Goal: Register for event/course

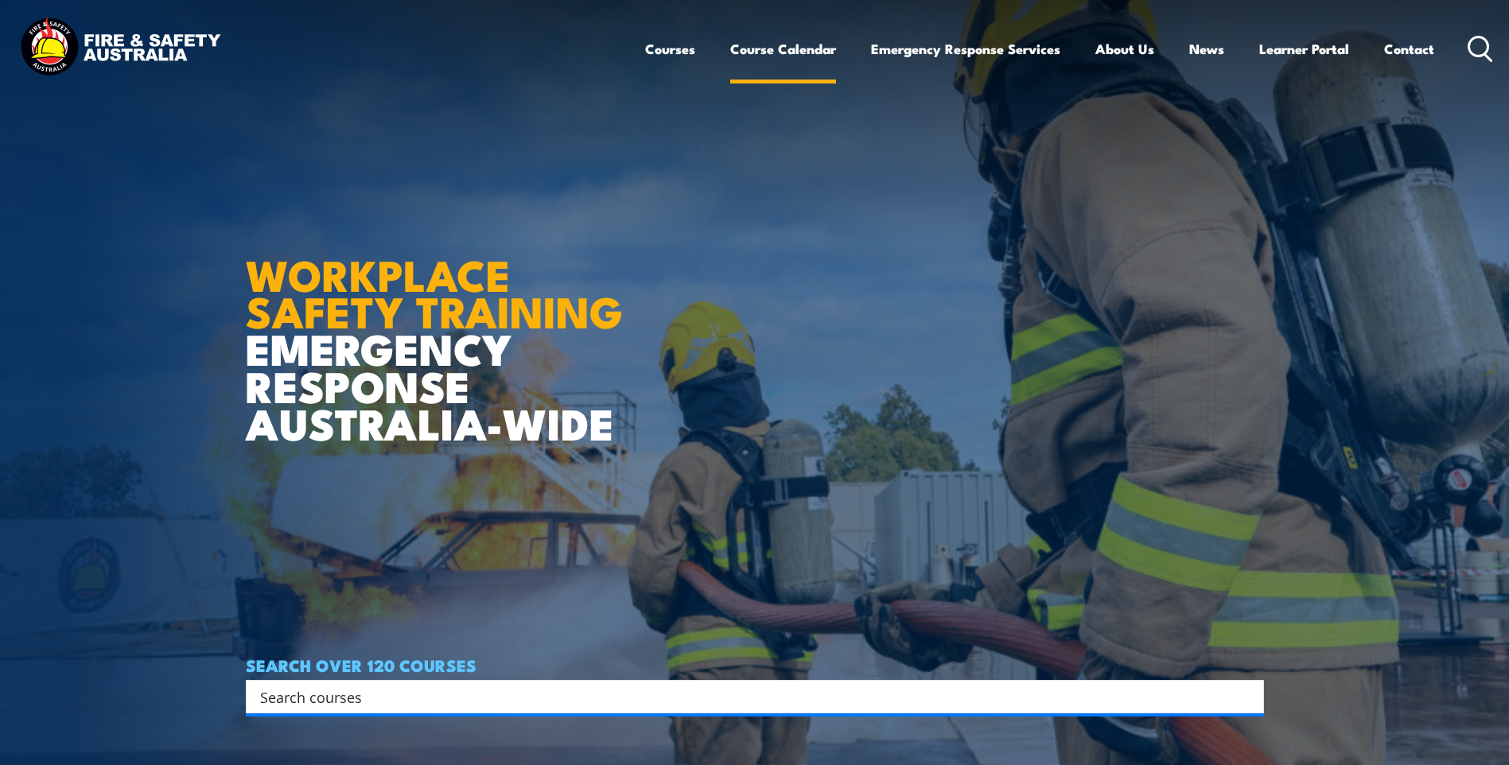
click at [785, 49] on link "Course Calendar" at bounding box center [783, 49] width 106 height 42
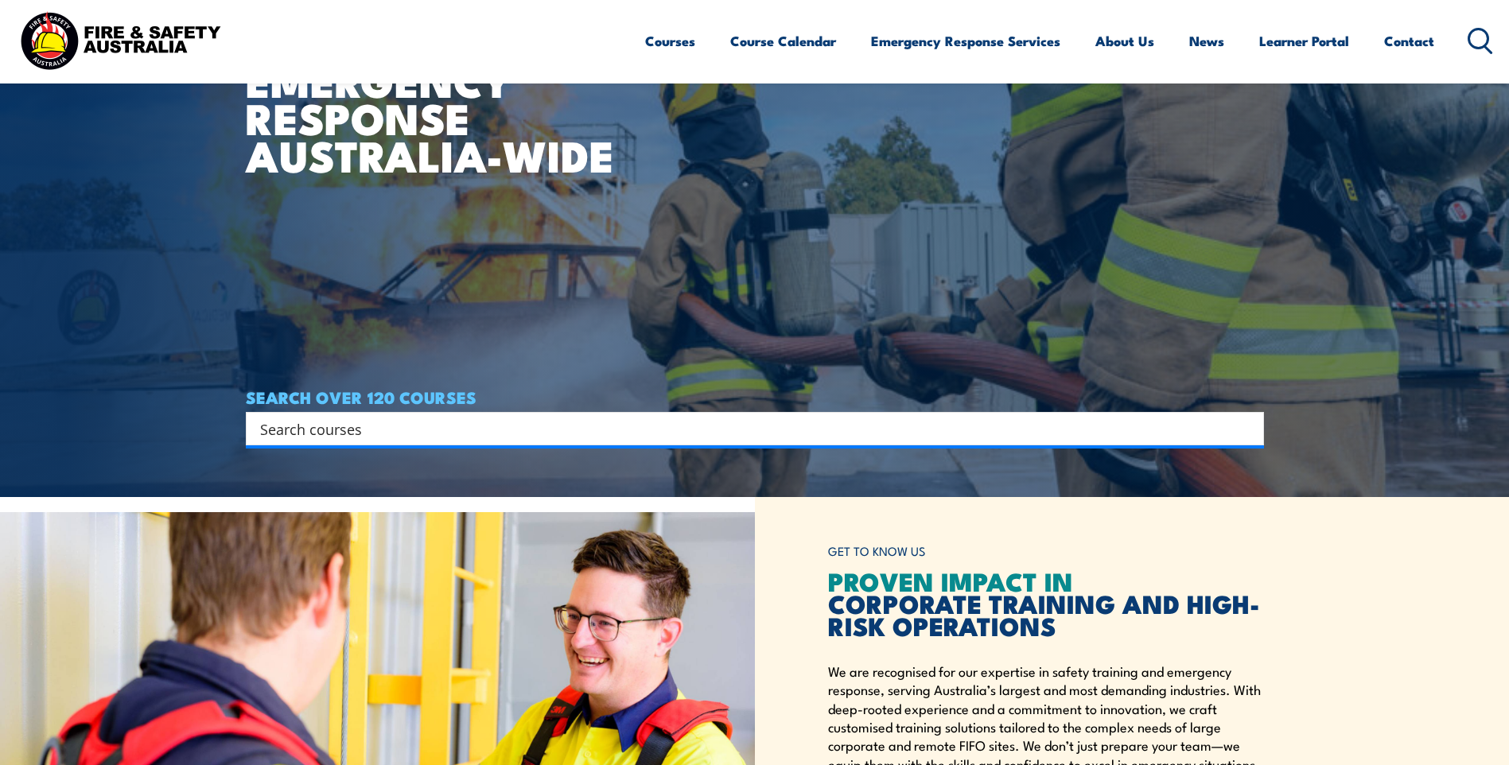
scroll to position [318, 0]
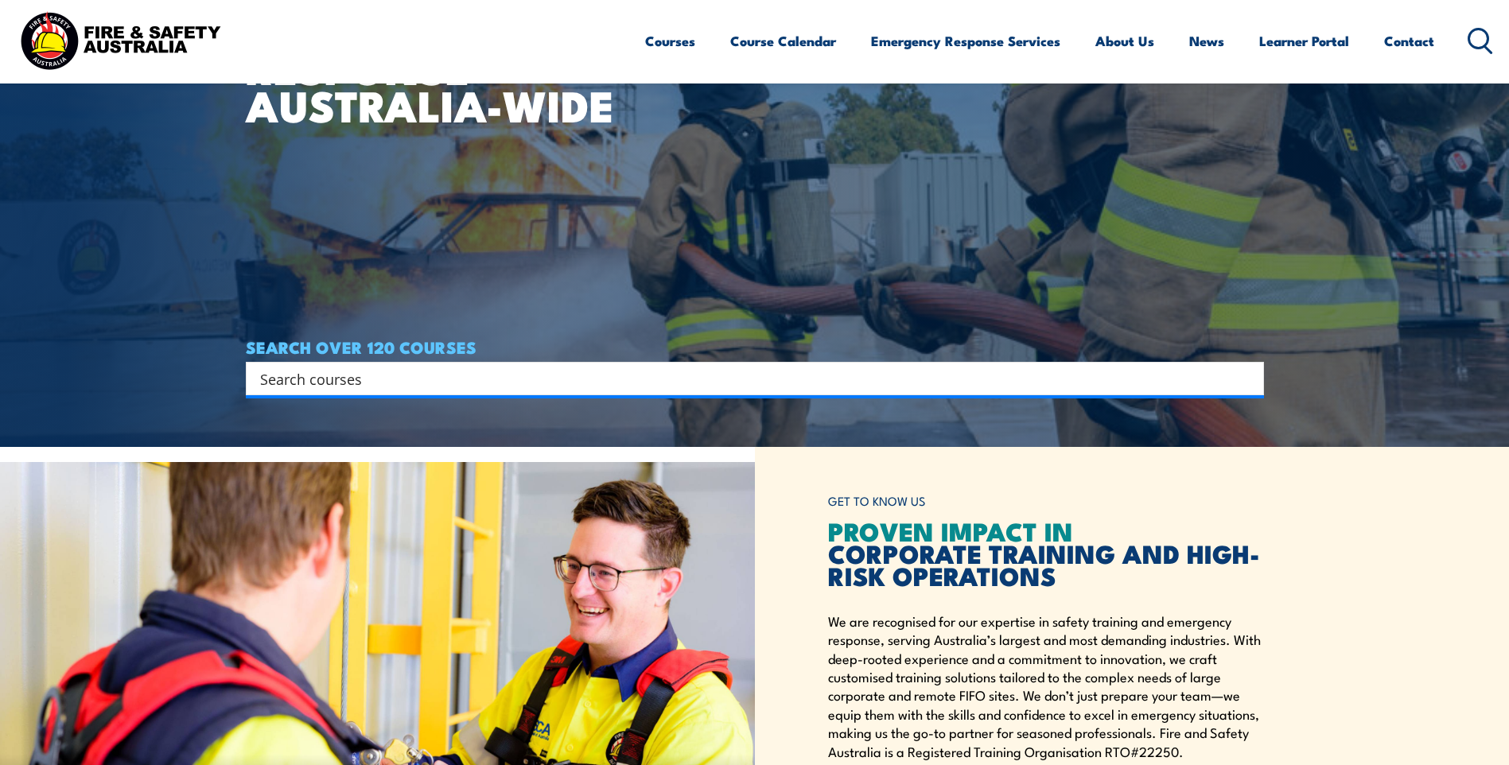
click at [445, 373] on input "Search input" at bounding box center [744, 379] width 969 height 24
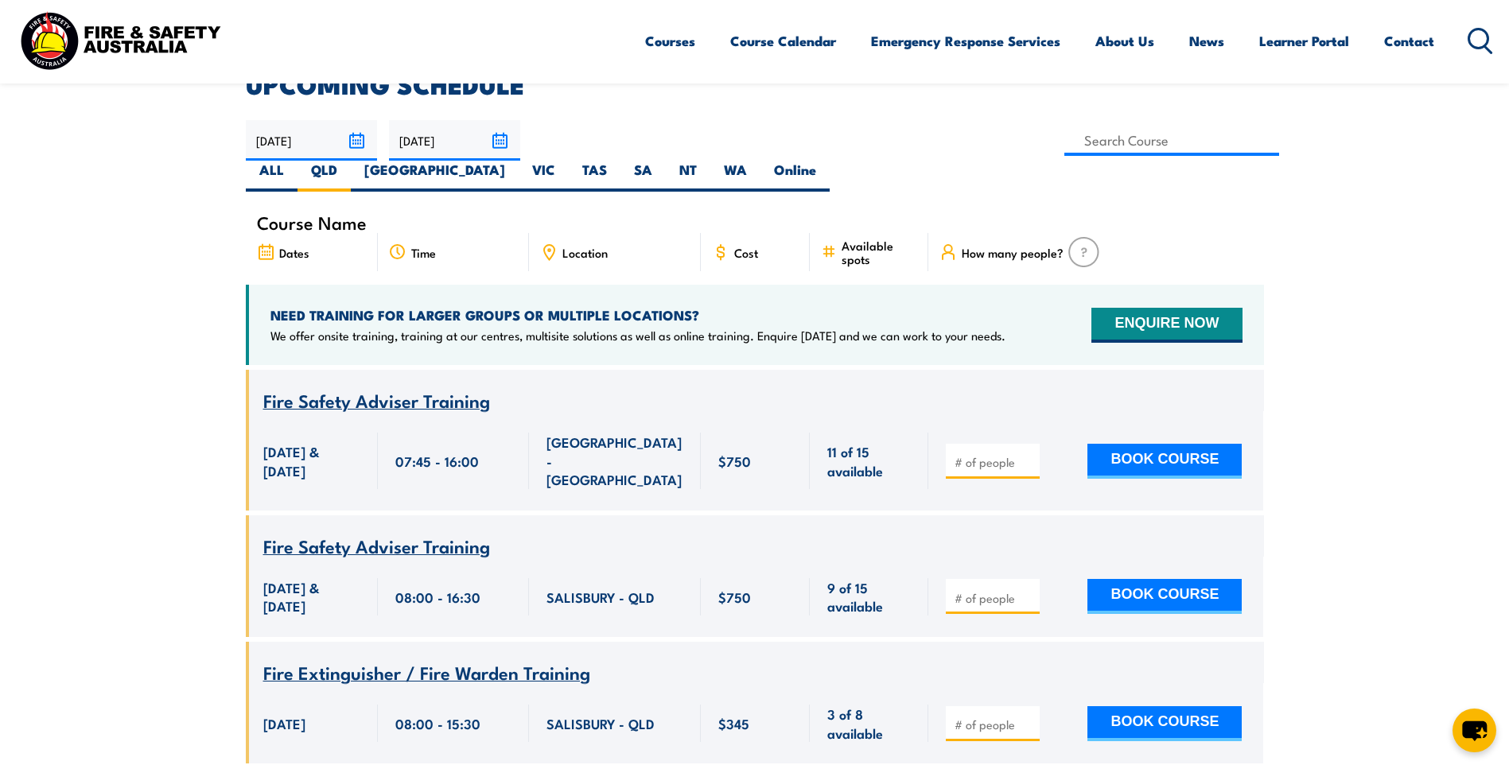
scroll to position [445, 0]
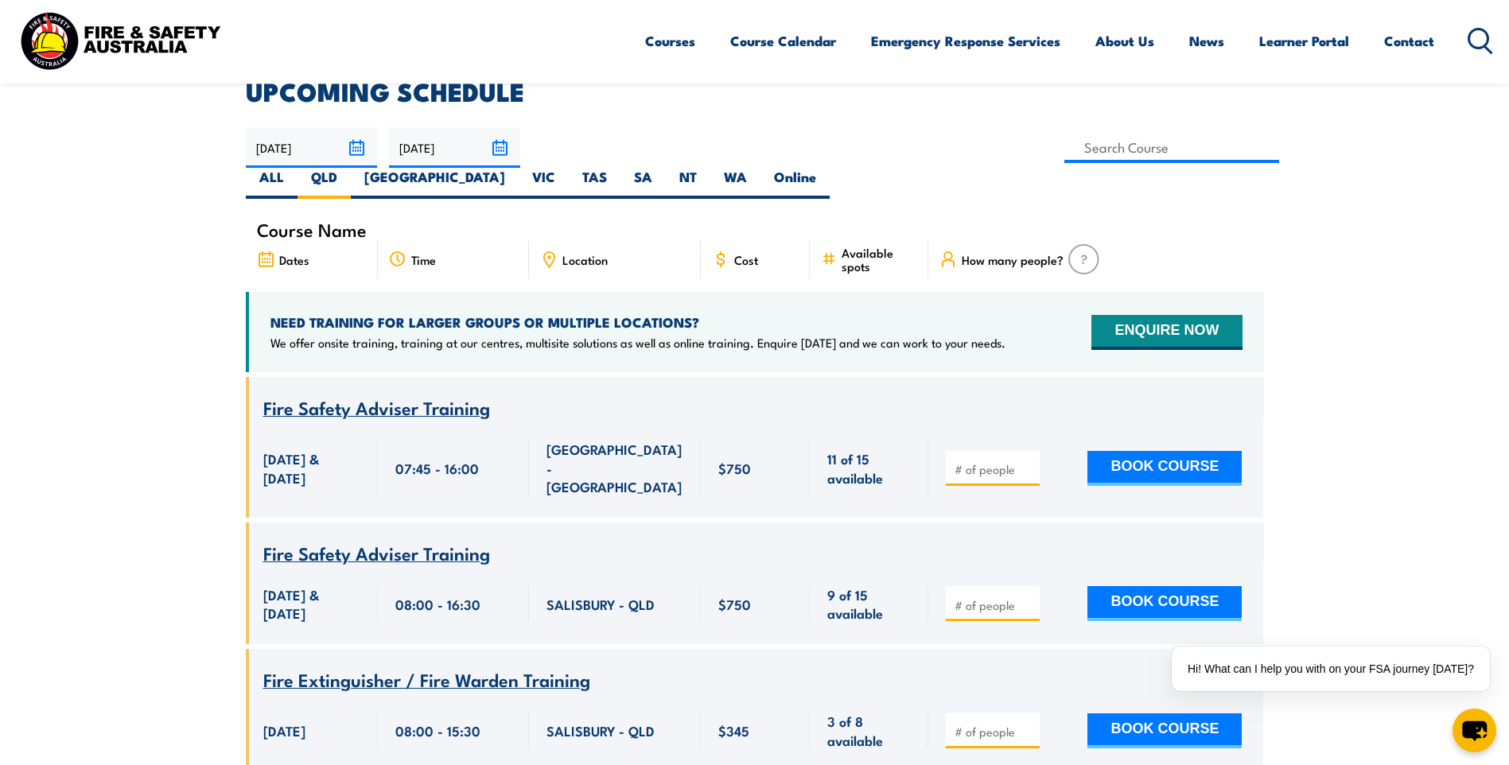
click at [548, 250] on icon at bounding box center [548, 258] width 17 height 17
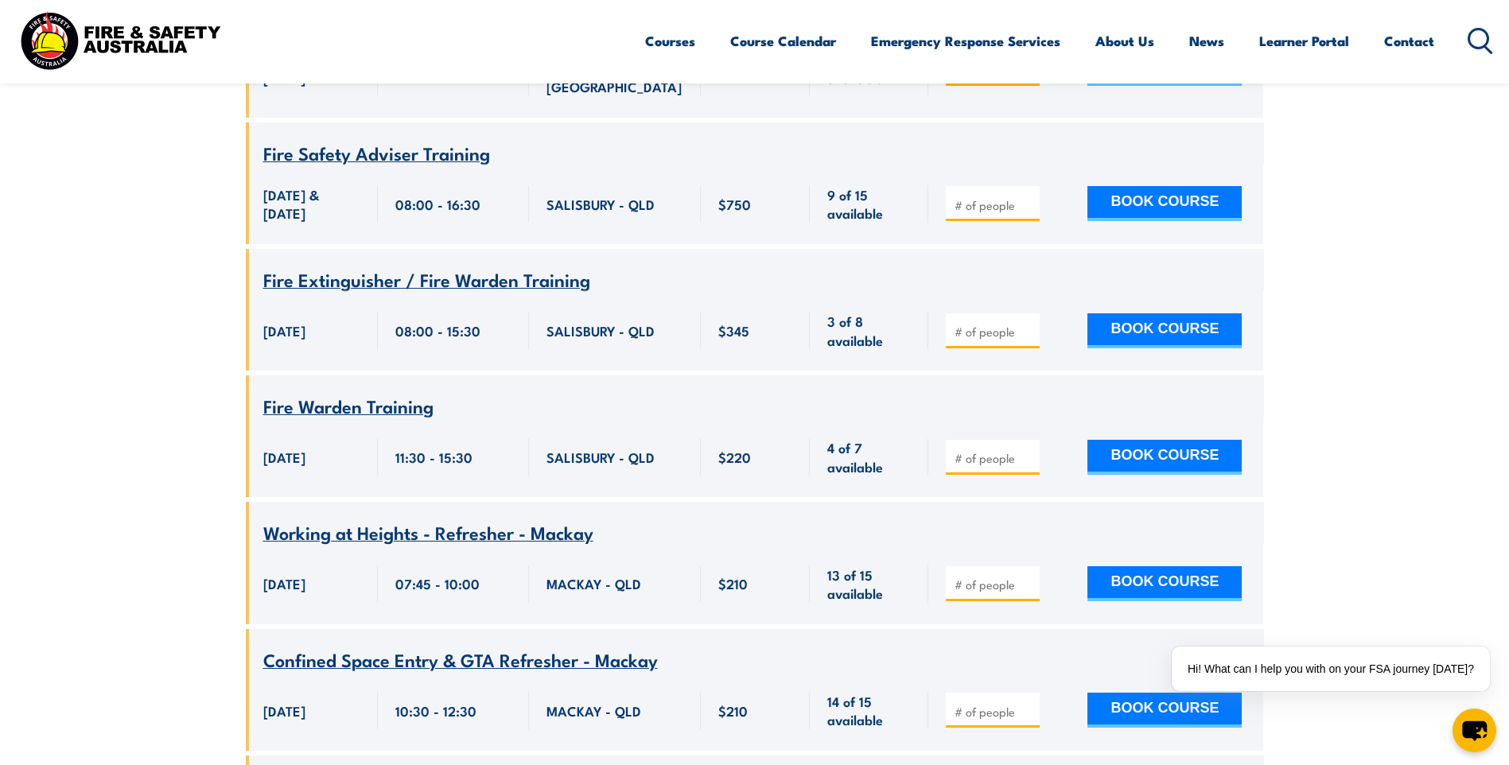
scroll to position [843, 0]
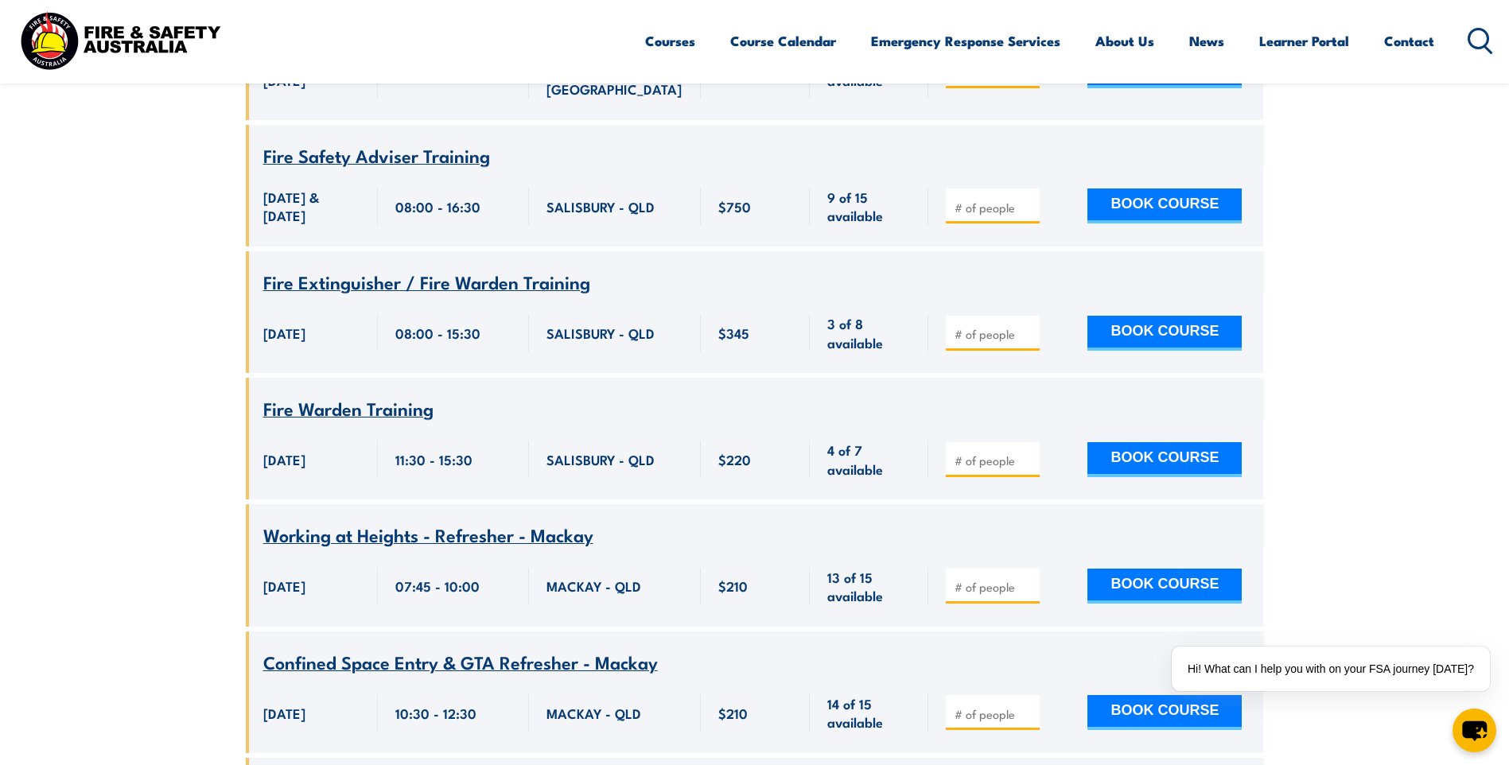
click at [487, 268] on span "Fire Extinguisher / Fire Warden Training" at bounding box center [426, 281] width 327 height 27
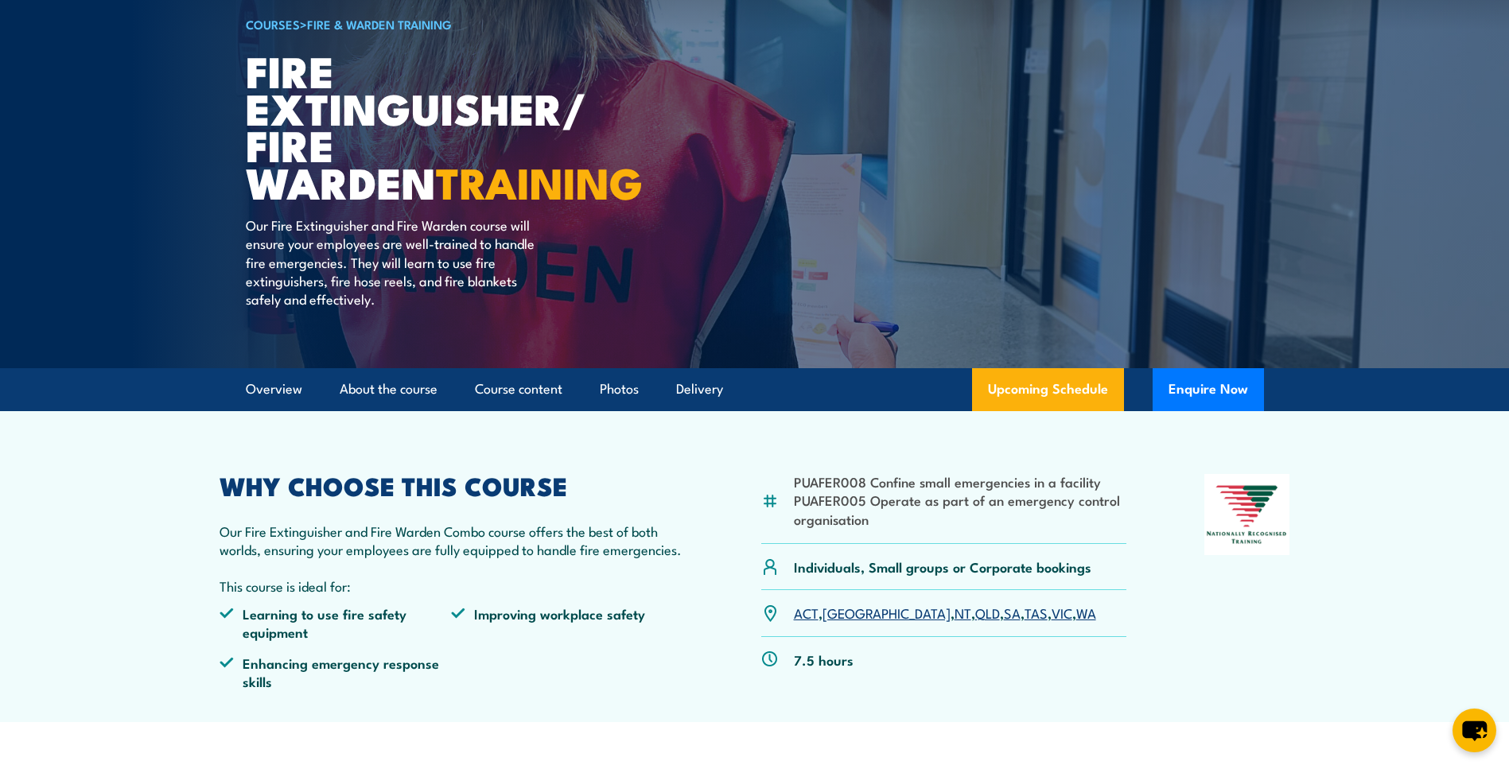
scroll to position [159, 0]
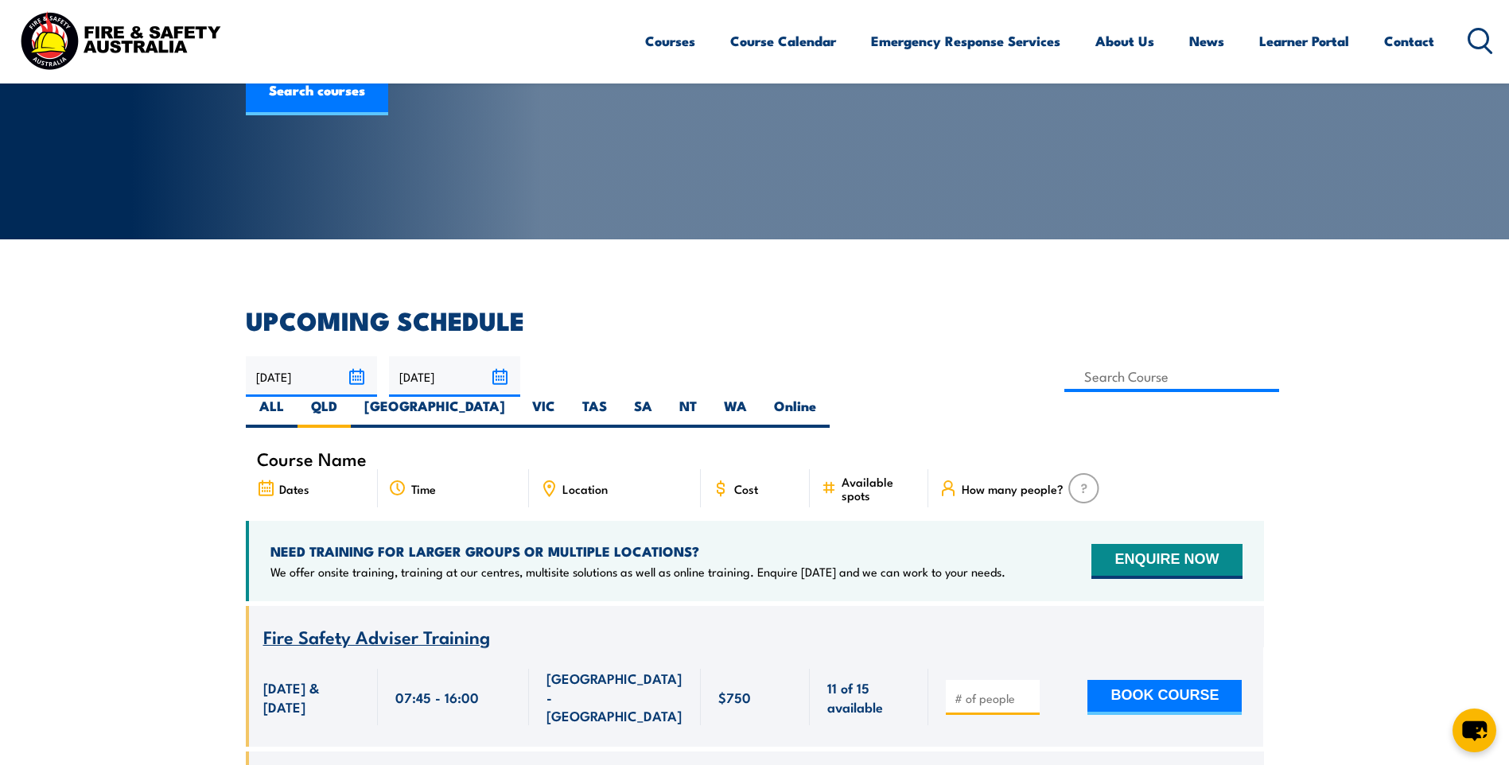
scroll to position [207, 0]
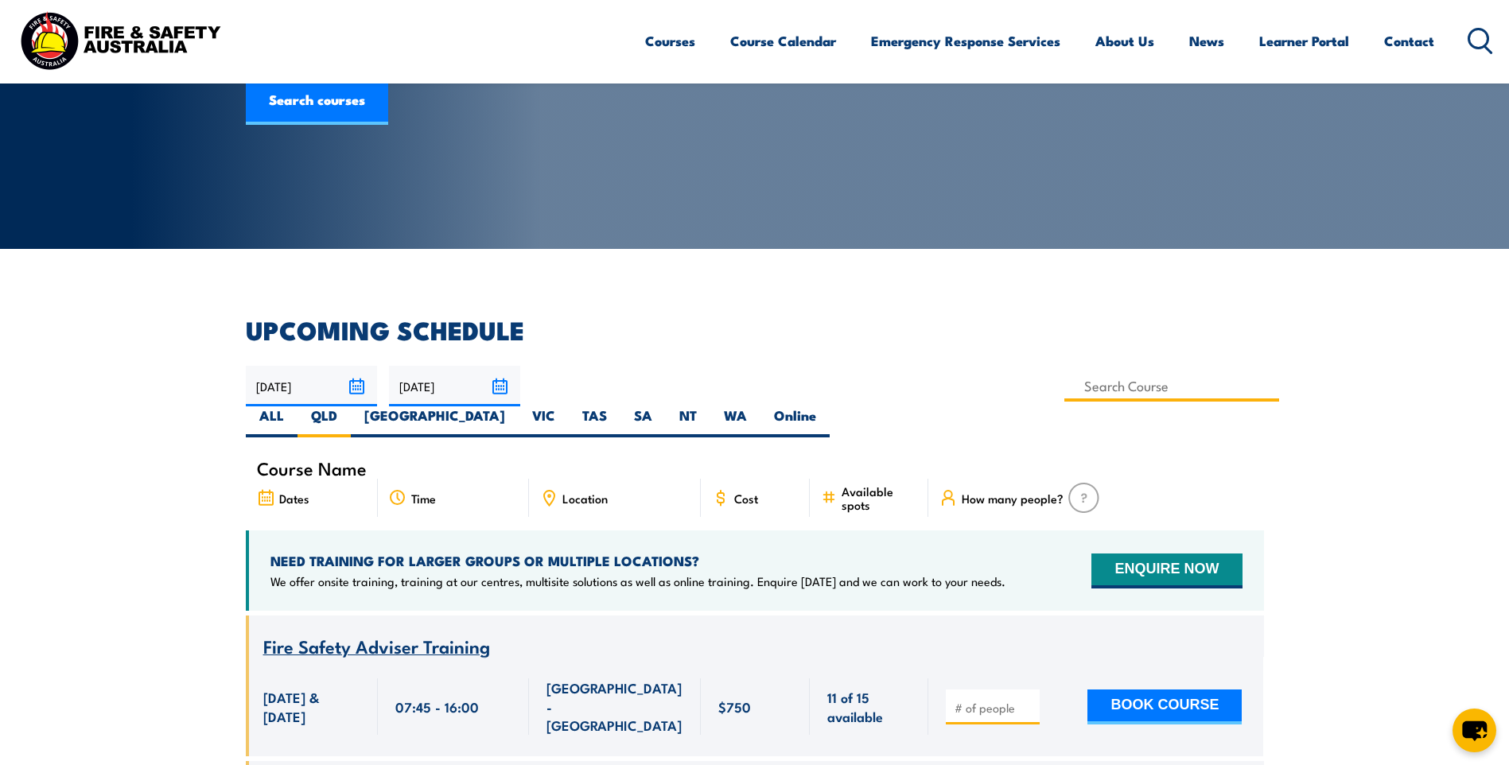
click at [1064, 392] on input at bounding box center [1172, 386] width 216 height 31
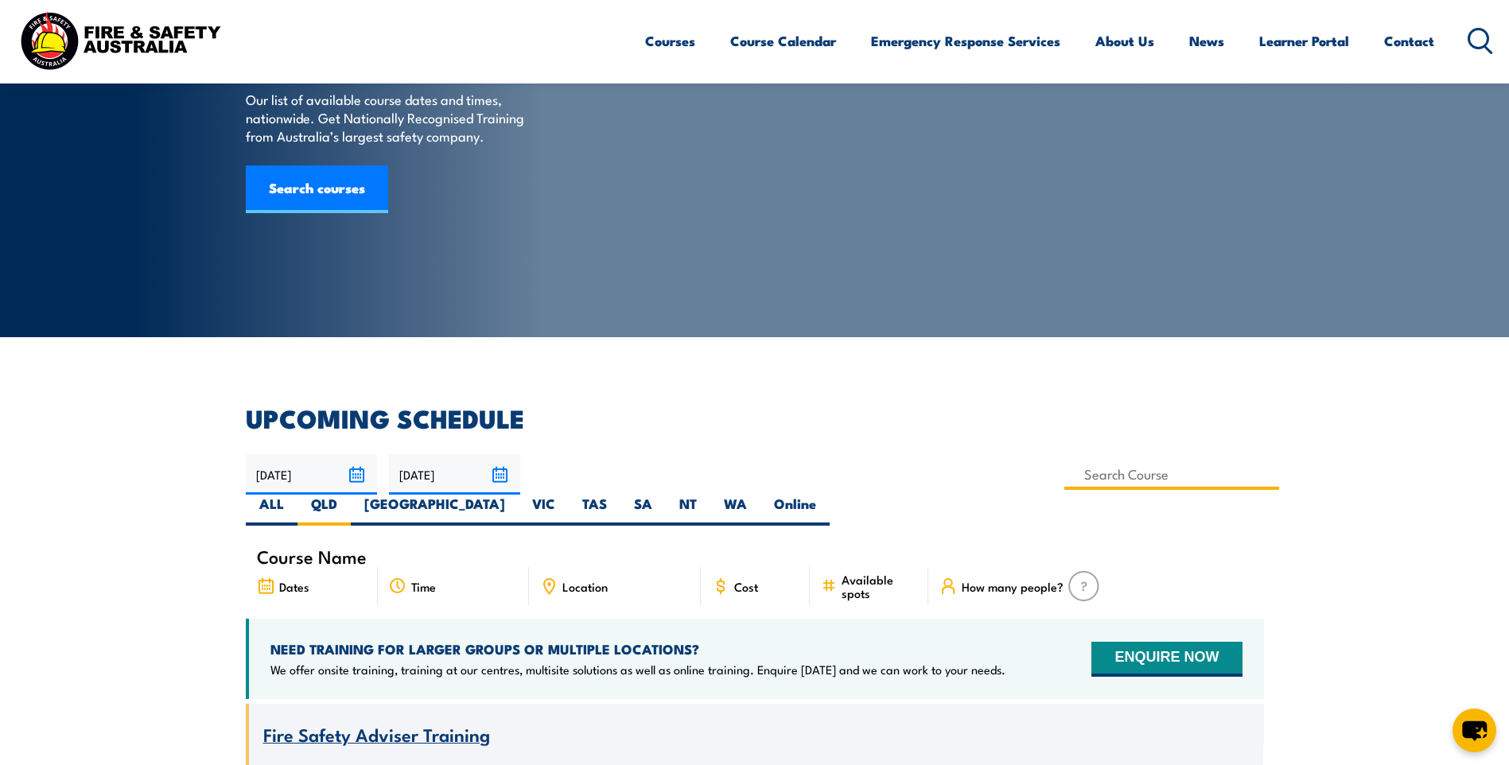
scroll to position [0, 0]
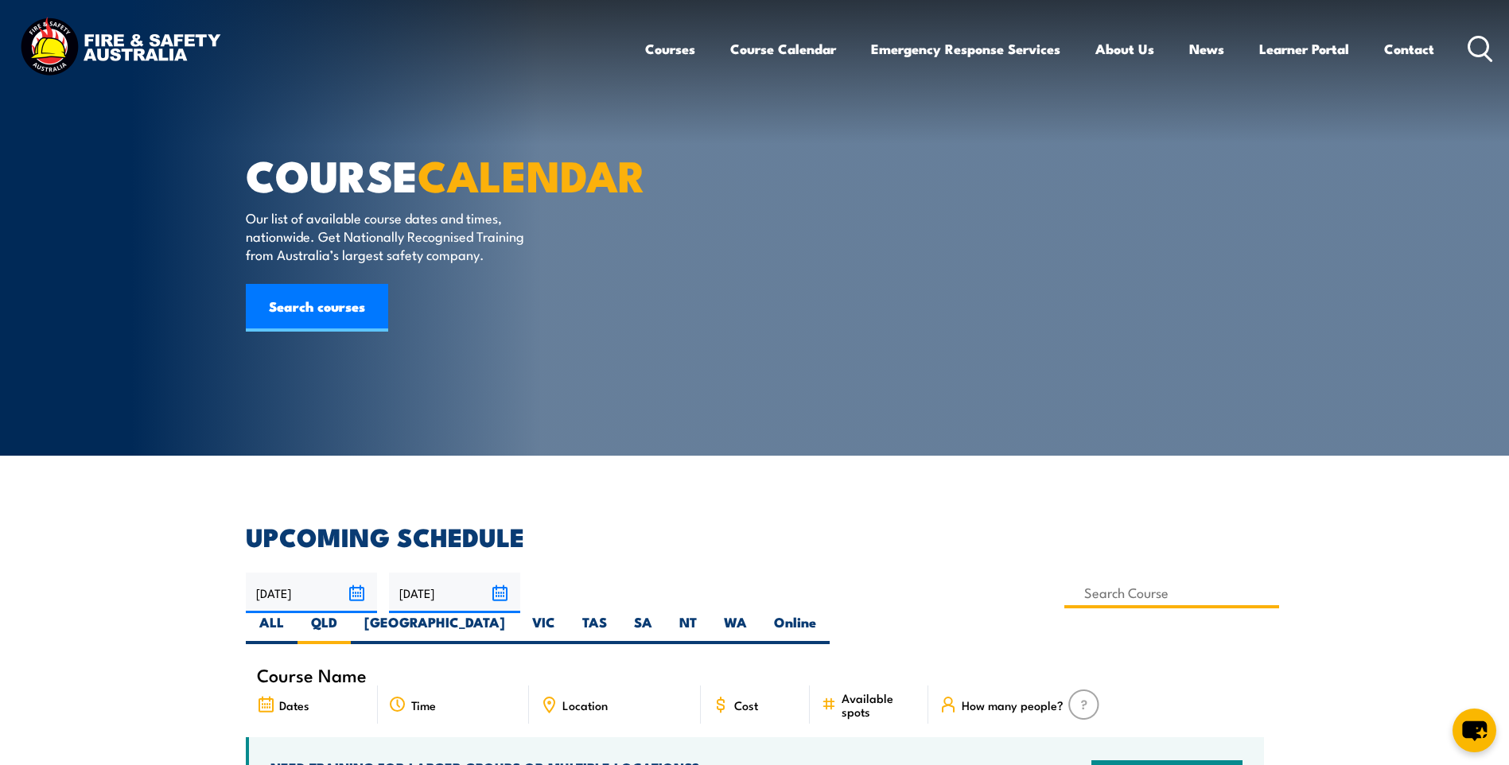
click at [1064, 593] on input at bounding box center [1172, 592] width 216 height 31
type input "Fire Extinguisher Training"
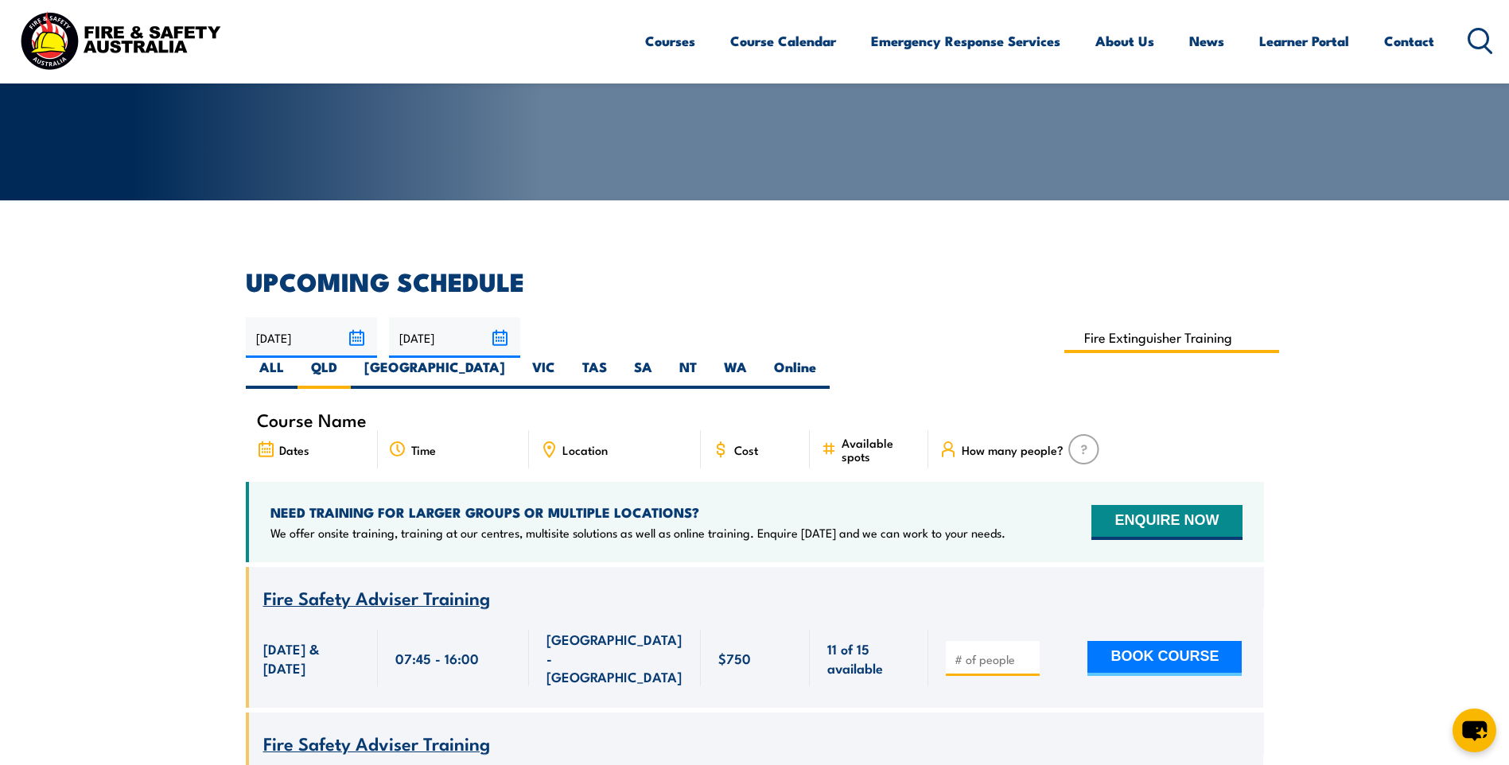
scroll to position [318, 0]
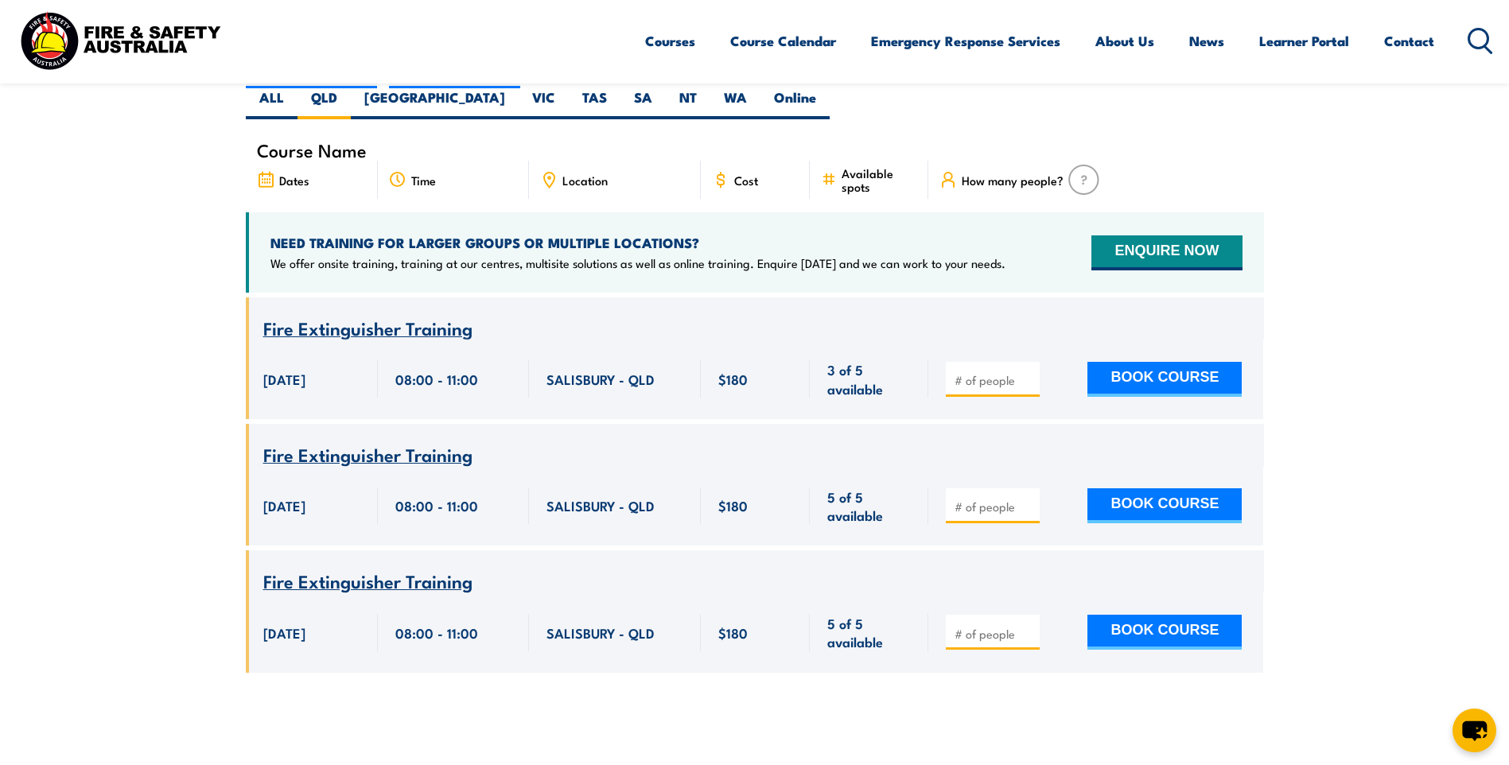
click at [999, 372] on input "number" at bounding box center [994, 380] width 80 height 16
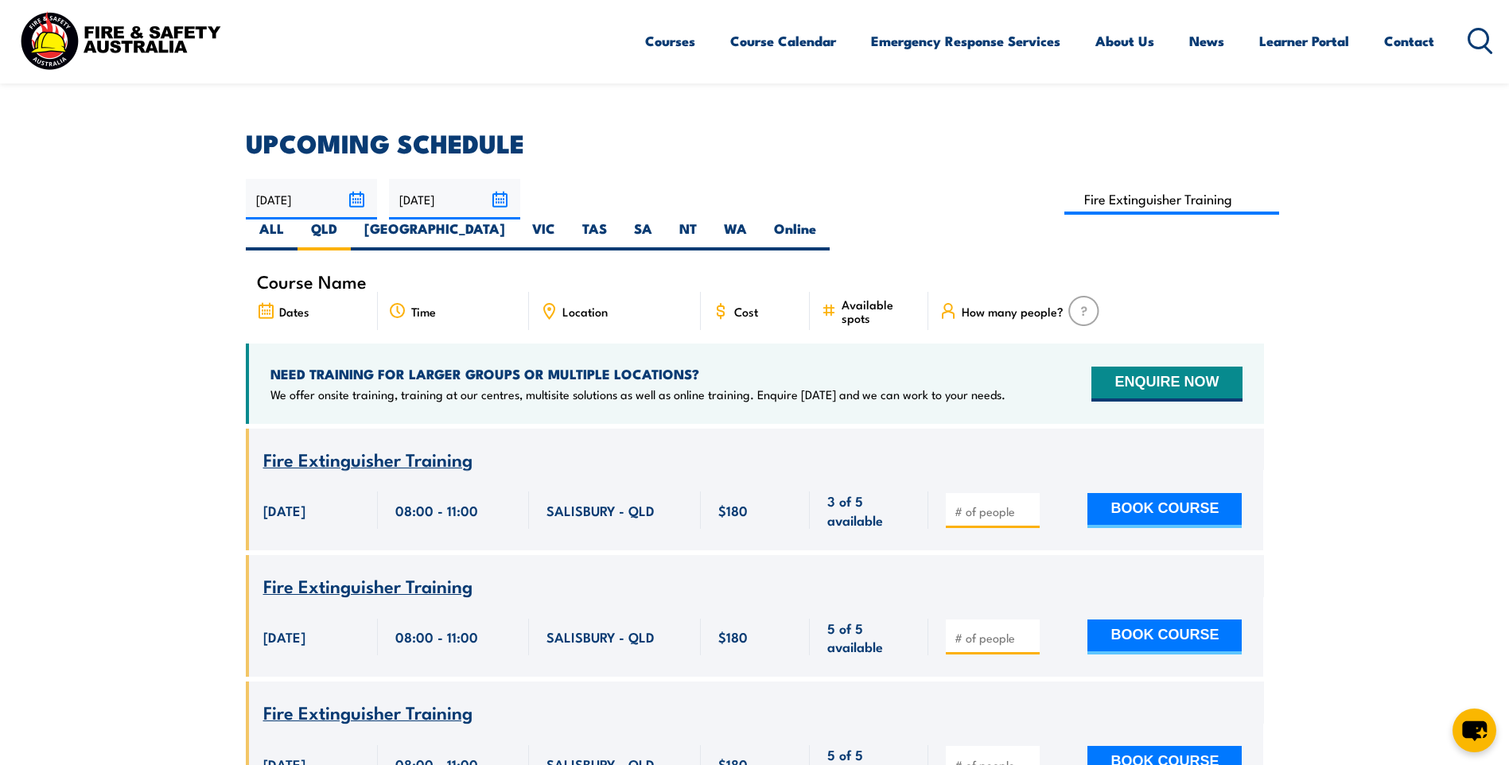
scroll to position [366, 0]
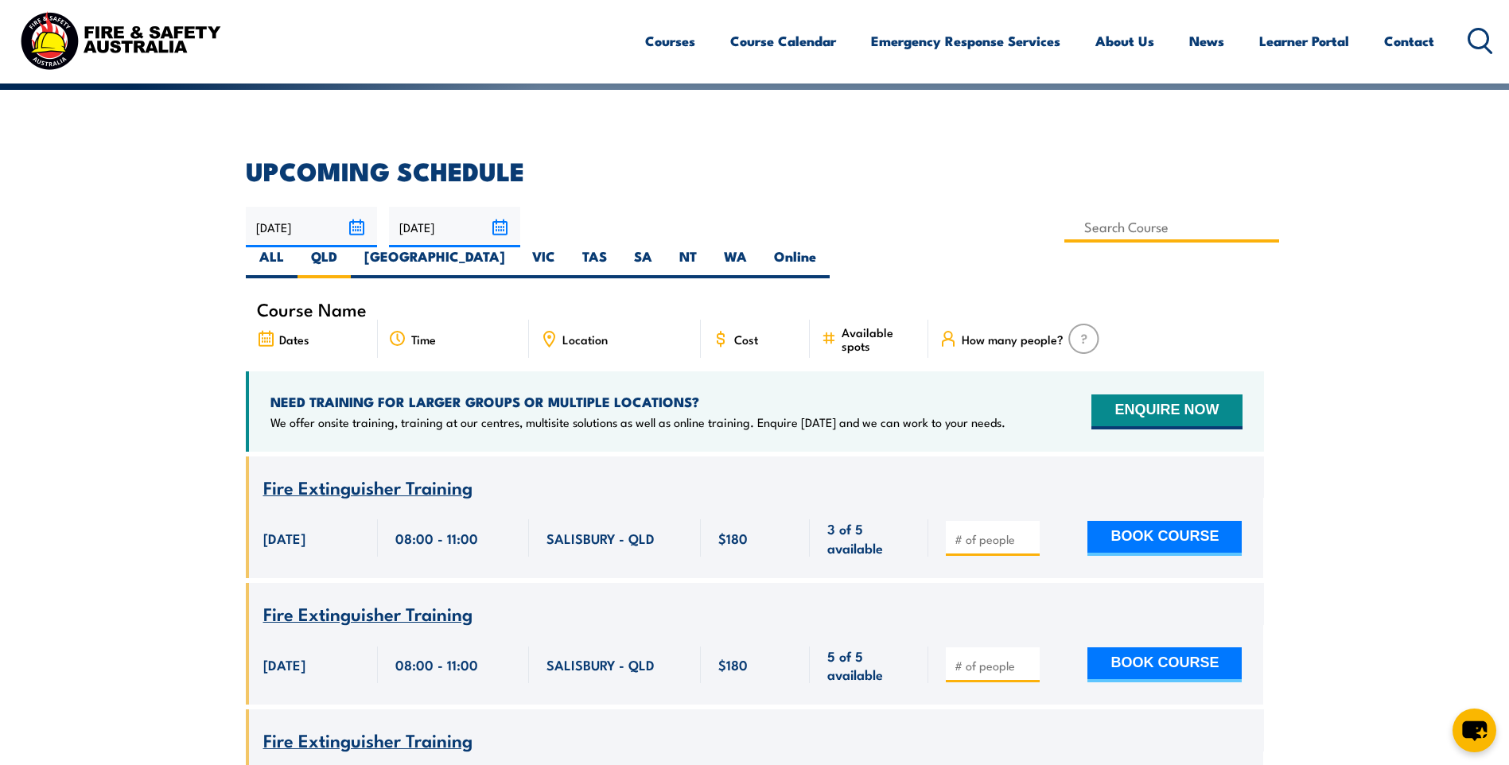
click at [1064, 227] on input at bounding box center [1172, 227] width 216 height 31
drag, startPoint x: 724, startPoint y: 228, endPoint x: 572, endPoint y: 239, distance: 153.0
click at [1064, 239] on input "Fire Extinguisher Training" at bounding box center [1172, 227] width 216 height 31
type input "Provide First Aid Training (Blended Learning)"
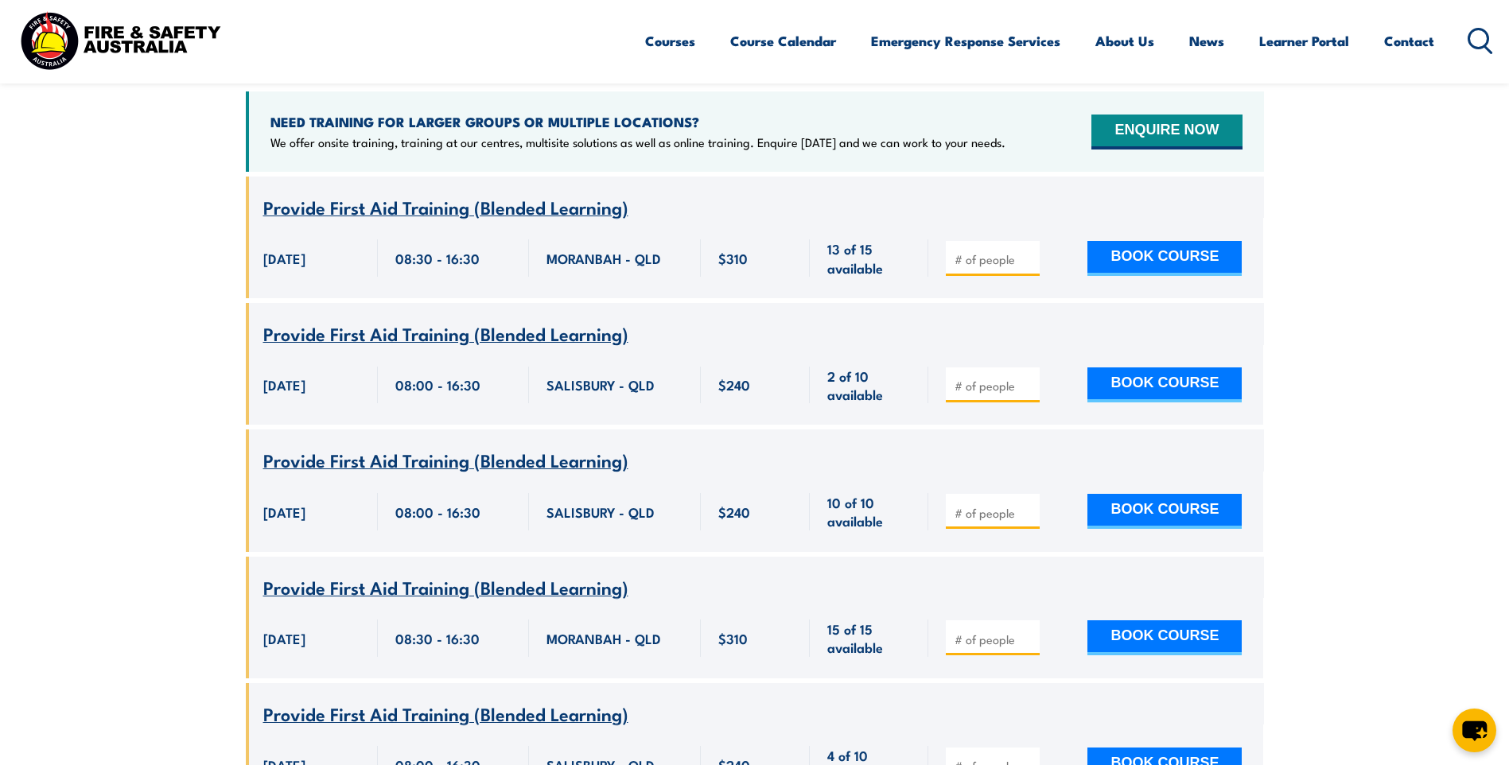
scroll to position [684, 0]
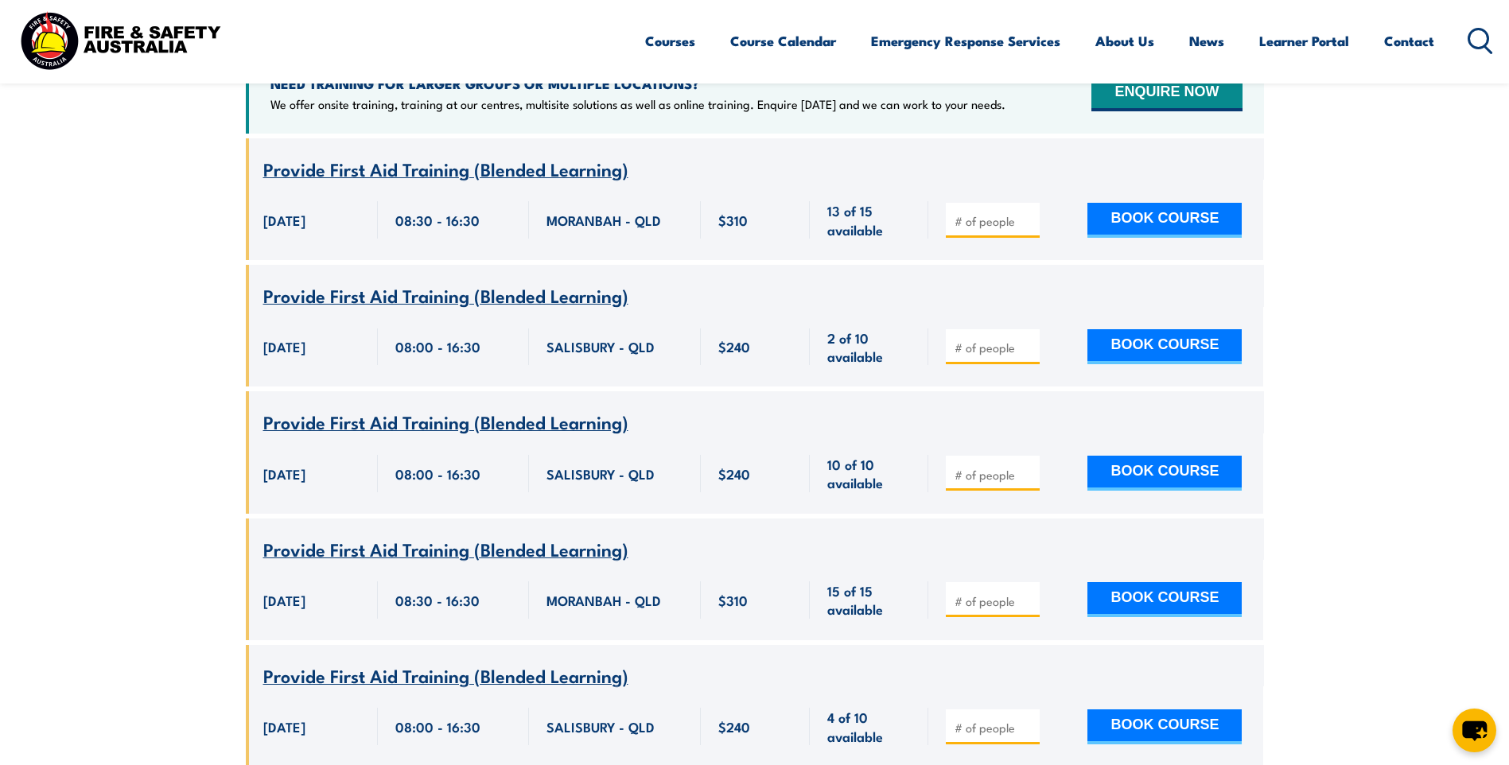
click at [988, 467] on input "number" at bounding box center [994, 475] width 80 height 16
type input "2"
click at [1188, 456] on button "BOOK COURSE" at bounding box center [1164, 473] width 154 height 35
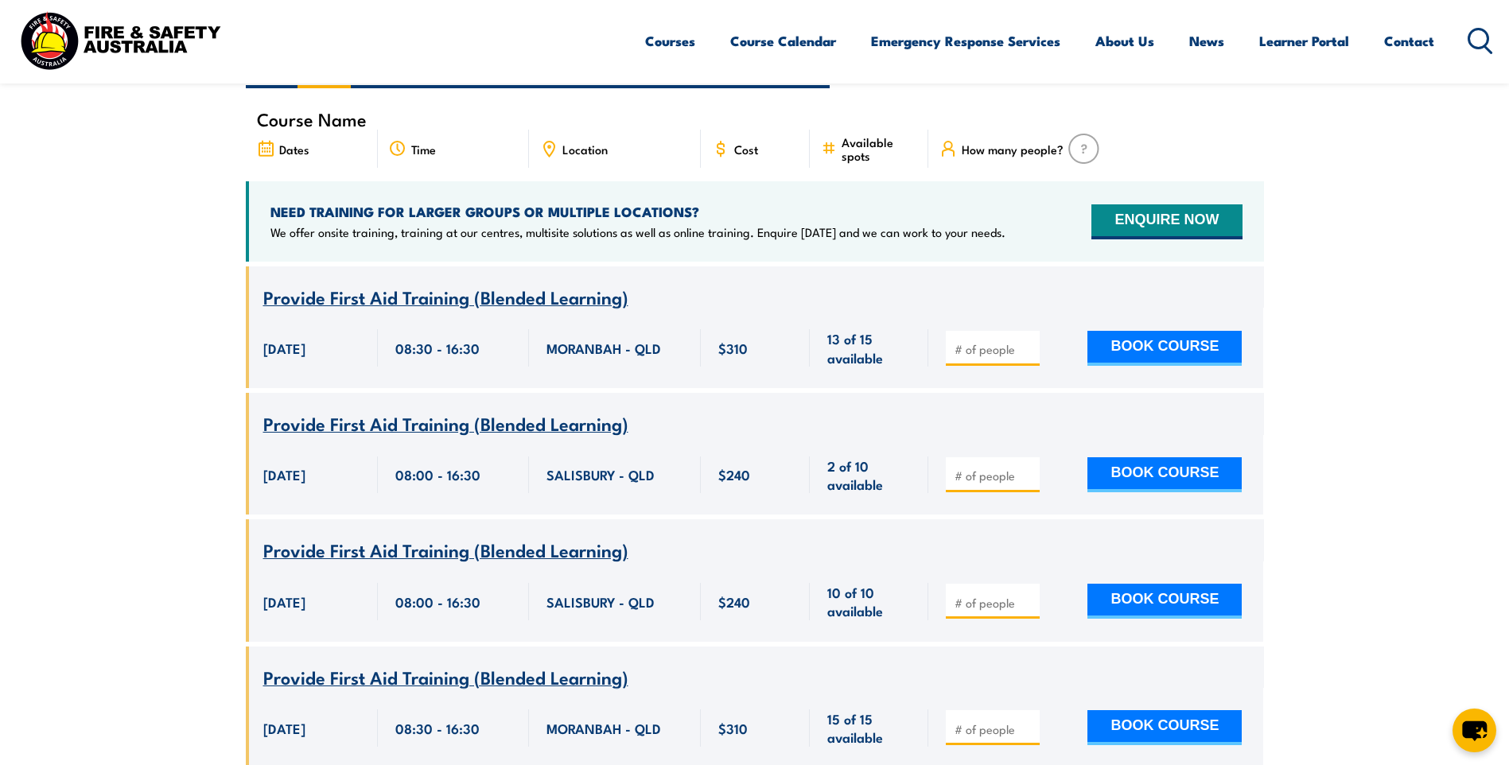
scroll to position [557, 0]
click at [159, 429] on section "UPCOMING SCHEDULE [DATE] [DATE]" at bounding box center [754, 506] width 1509 height 1076
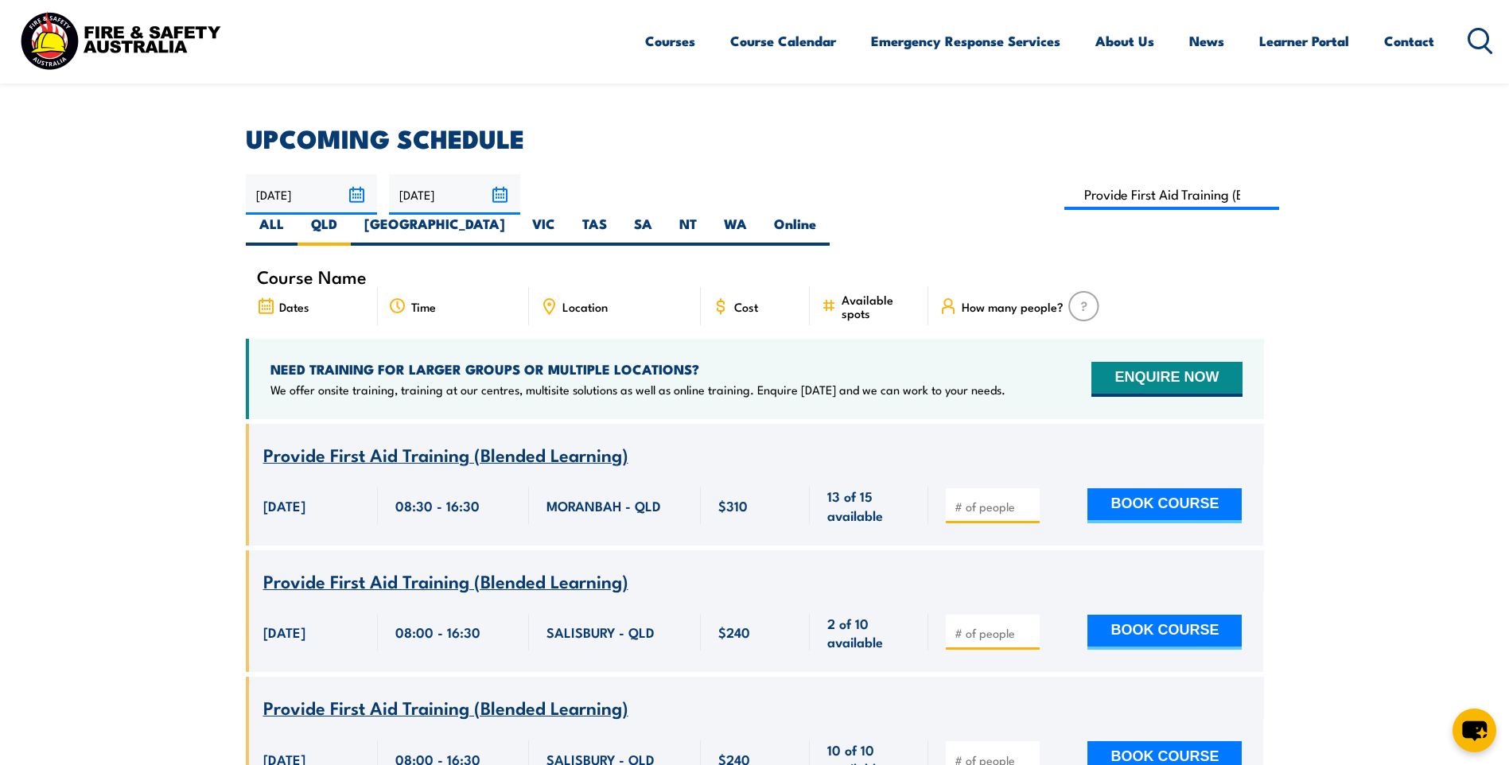
scroll to position [398, 0]
